Goal: Transaction & Acquisition: Purchase product/service

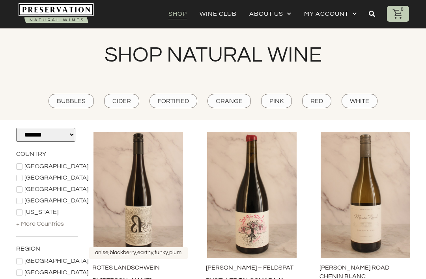
scroll to position [34, 0]
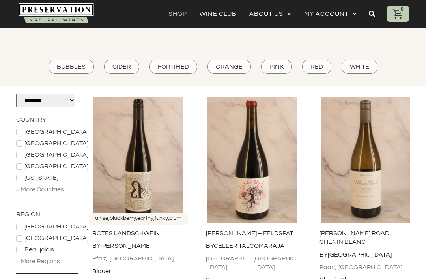
click at [121, 197] on img at bounding box center [139, 160] width 98 height 126
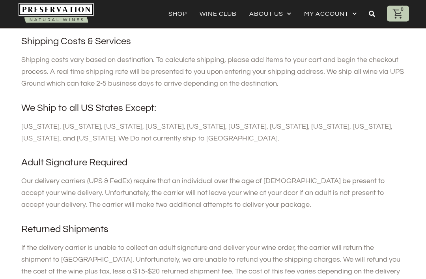
scroll to position [155, 0]
click at [182, 19] on link "Shop" at bounding box center [178, 13] width 19 height 11
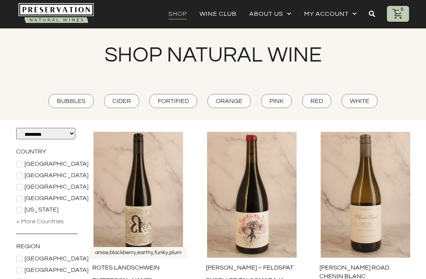
click at [165, 203] on img at bounding box center [139, 195] width 98 height 126
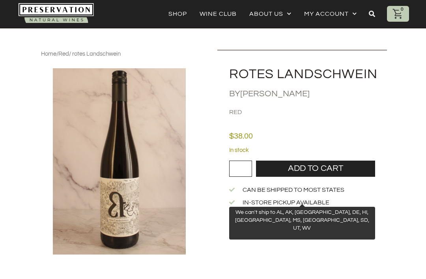
click at [348, 191] on link "Can be shipped to most states" at bounding box center [302, 190] width 146 height 9
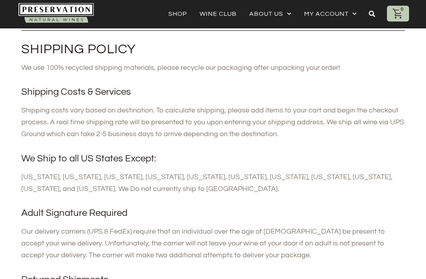
scroll to position [104, 0]
